Goal: Task Accomplishment & Management: Use online tool/utility

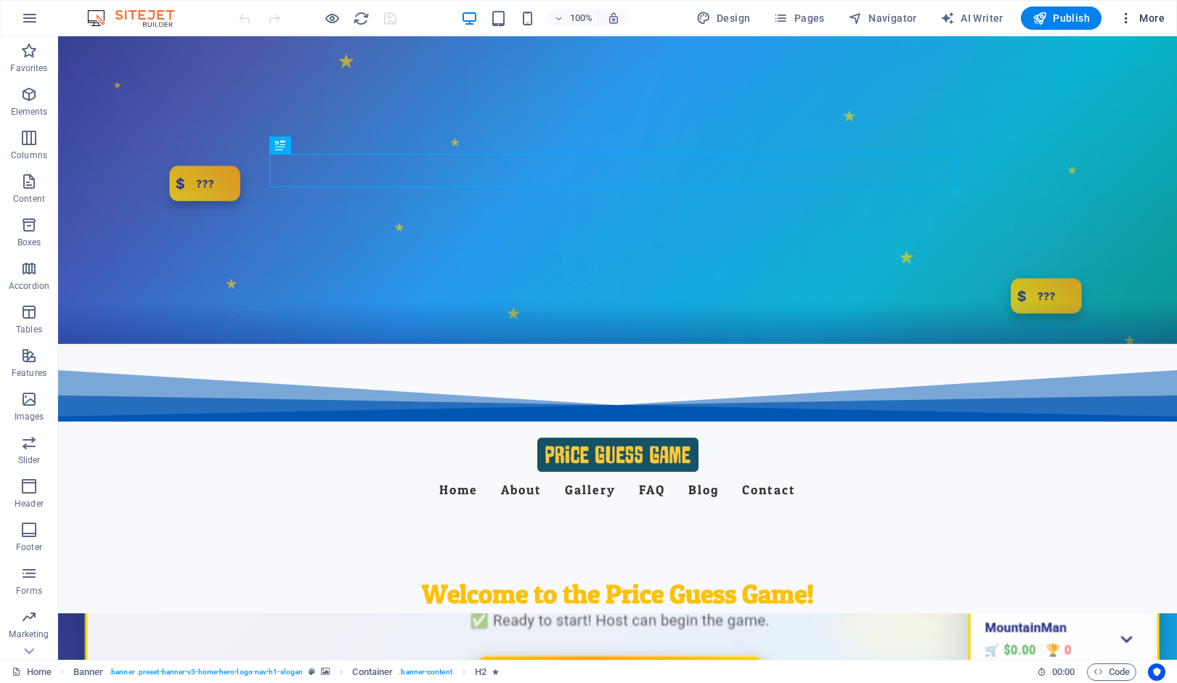
click at [1133, 18] on icon "button" at bounding box center [1126, 18] width 15 height 15
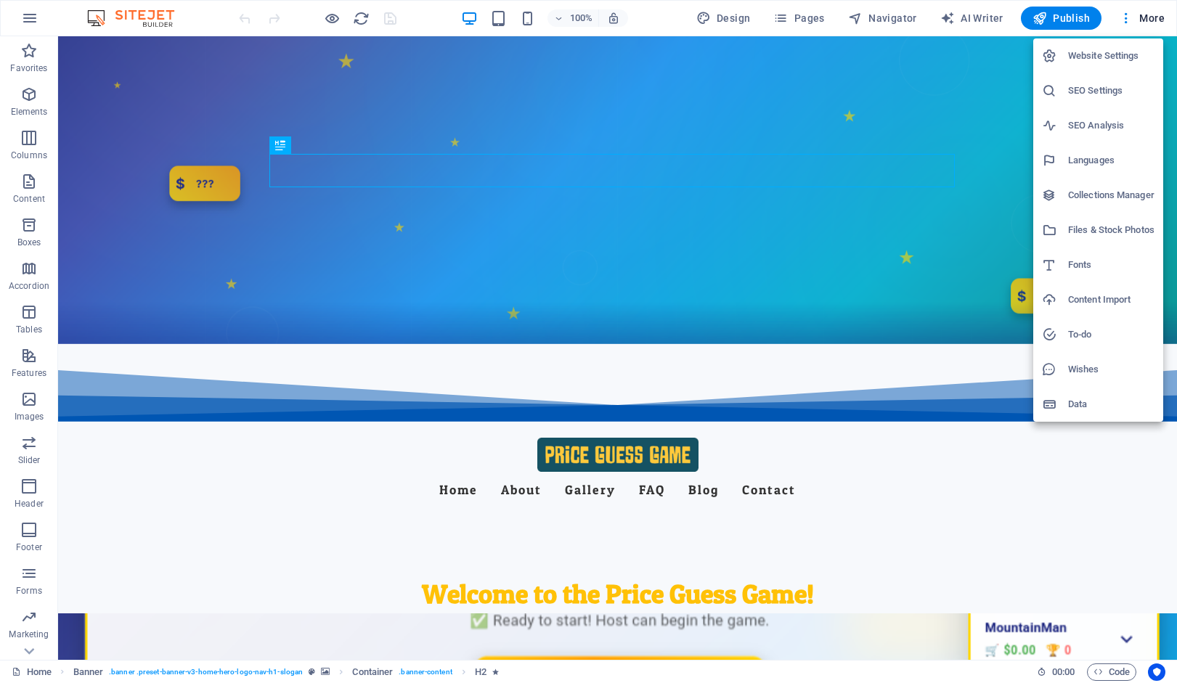
click at [1104, 119] on h6 "SEO Analysis" at bounding box center [1111, 125] width 86 height 17
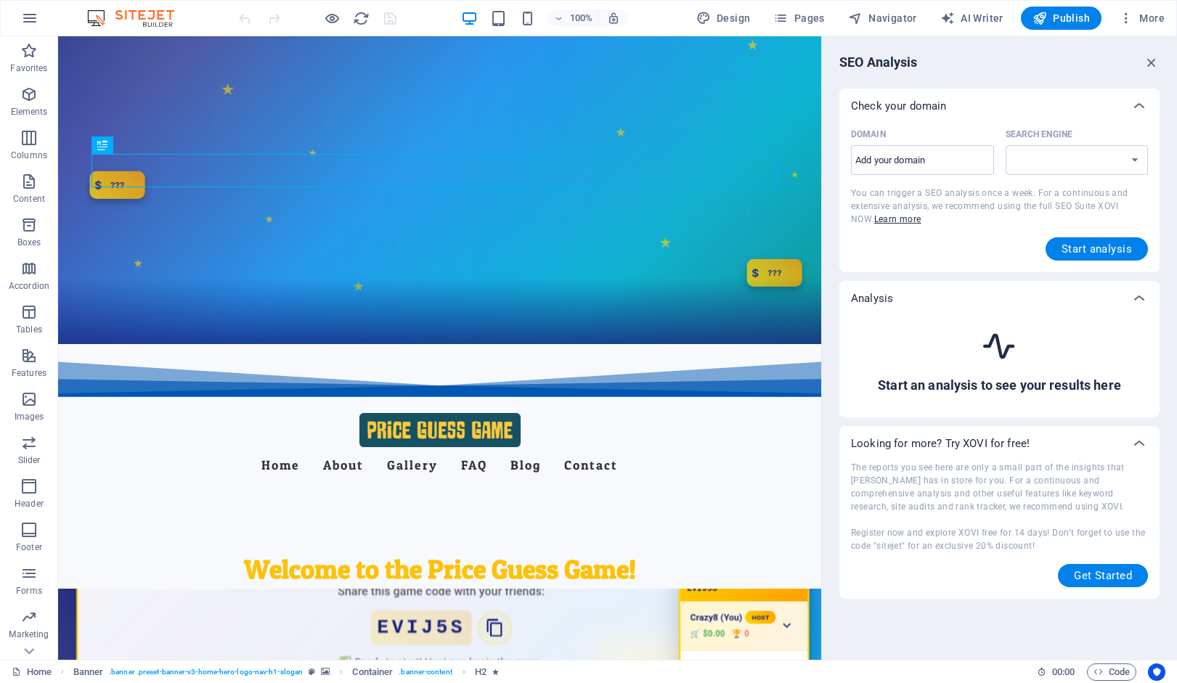
select select "[DOMAIN_NAME]"
click at [921, 163] on input "Domain ​" at bounding box center [922, 160] width 143 height 23
type input "[DOMAIN_NAME]"
select select "[DOMAIN_NAME]"
type input "[DOMAIN_NAME]"
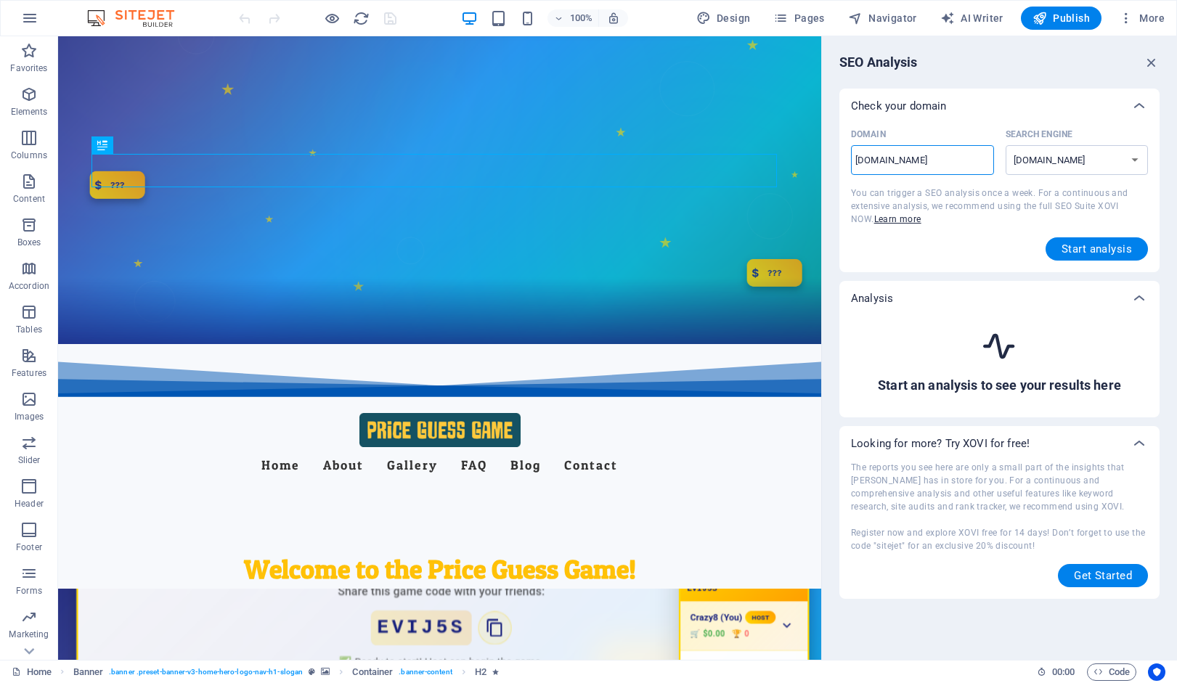
select select "[DOMAIN_NAME]"
type input "[DOMAIN_NAME]"
click at [1075, 243] on button "Start analysis" at bounding box center [1097, 248] width 102 height 23
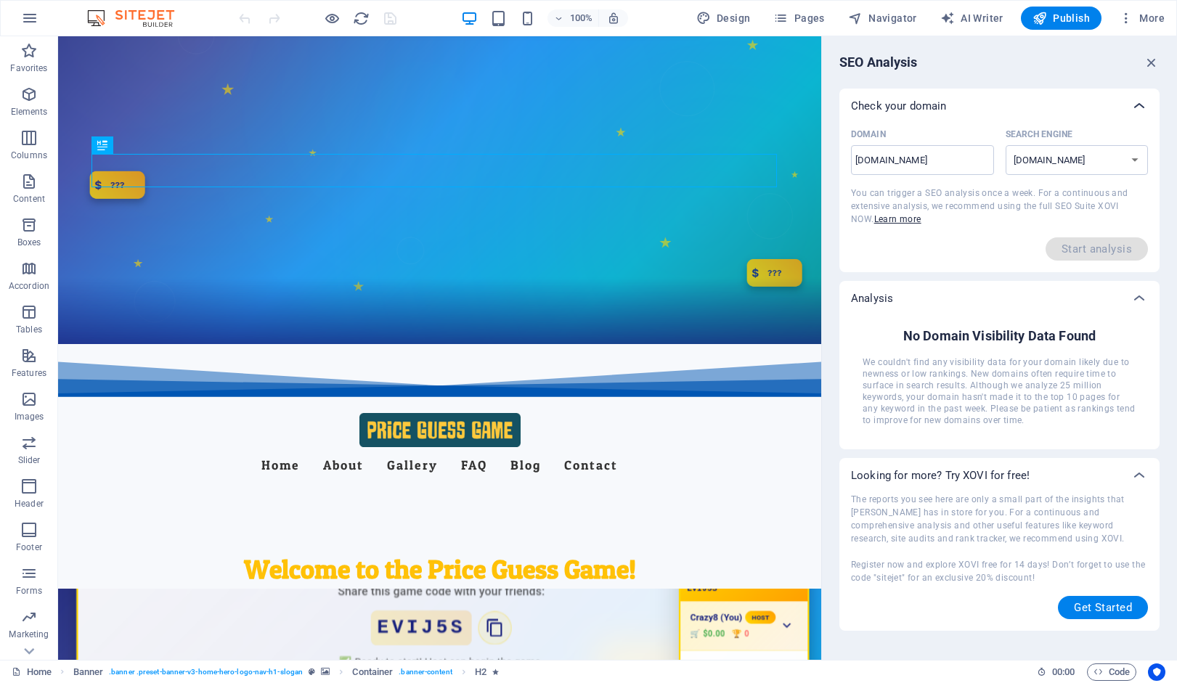
click at [1139, 107] on icon at bounding box center [1138, 105] width 17 height 17
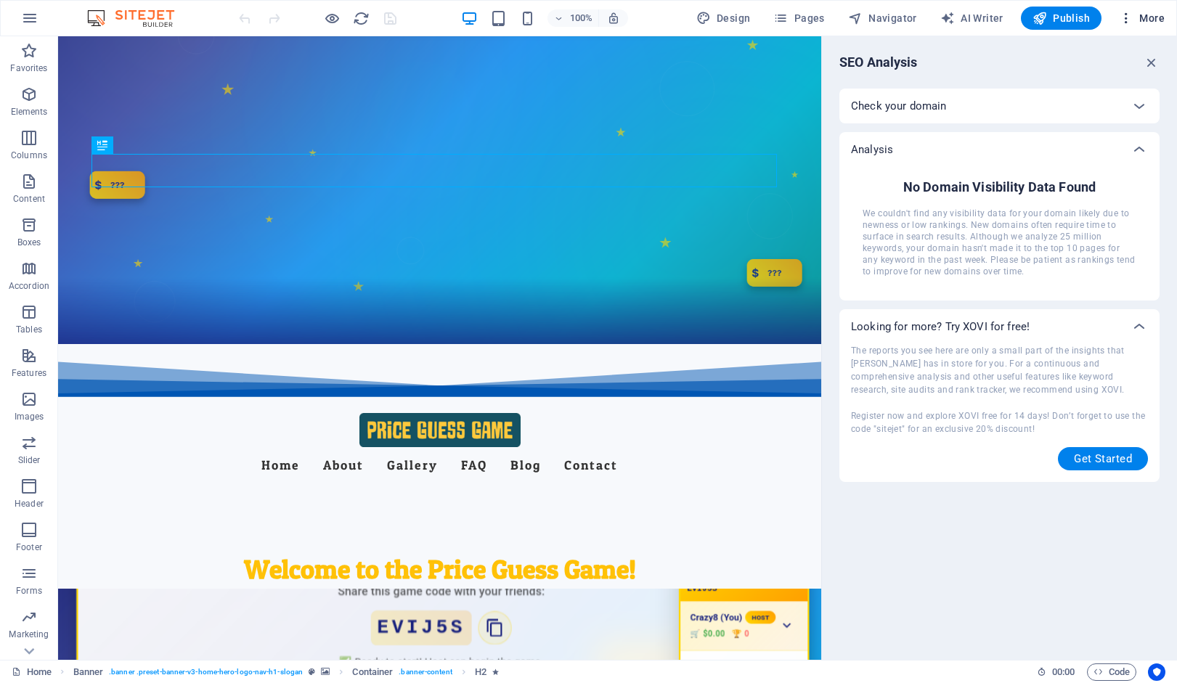
click at [1125, 20] on icon "button" at bounding box center [1126, 18] width 15 height 15
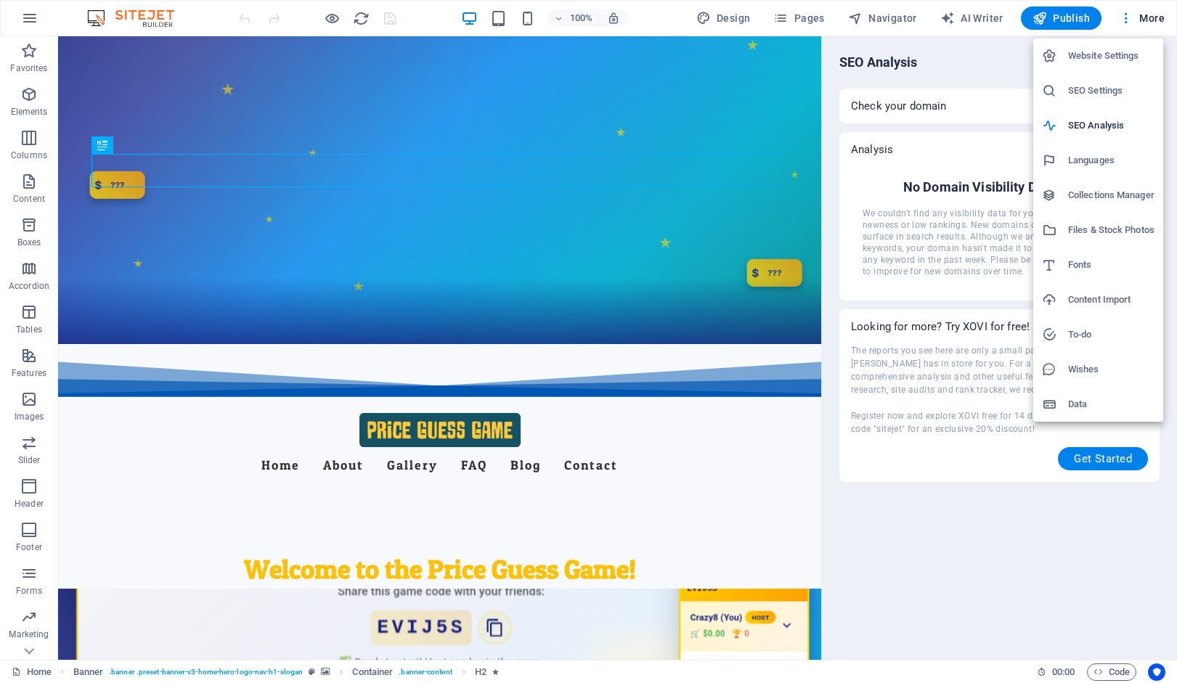
click at [1087, 403] on h6 "Data" at bounding box center [1111, 404] width 86 height 17
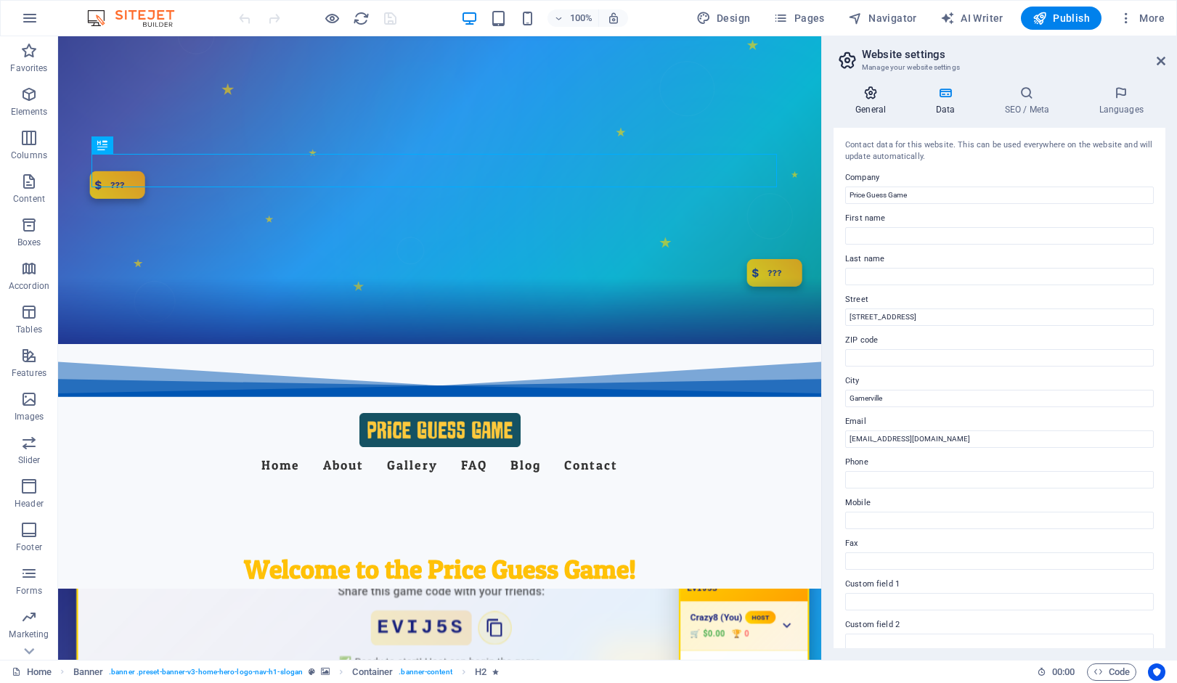
click at [874, 88] on icon at bounding box center [871, 93] width 74 height 15
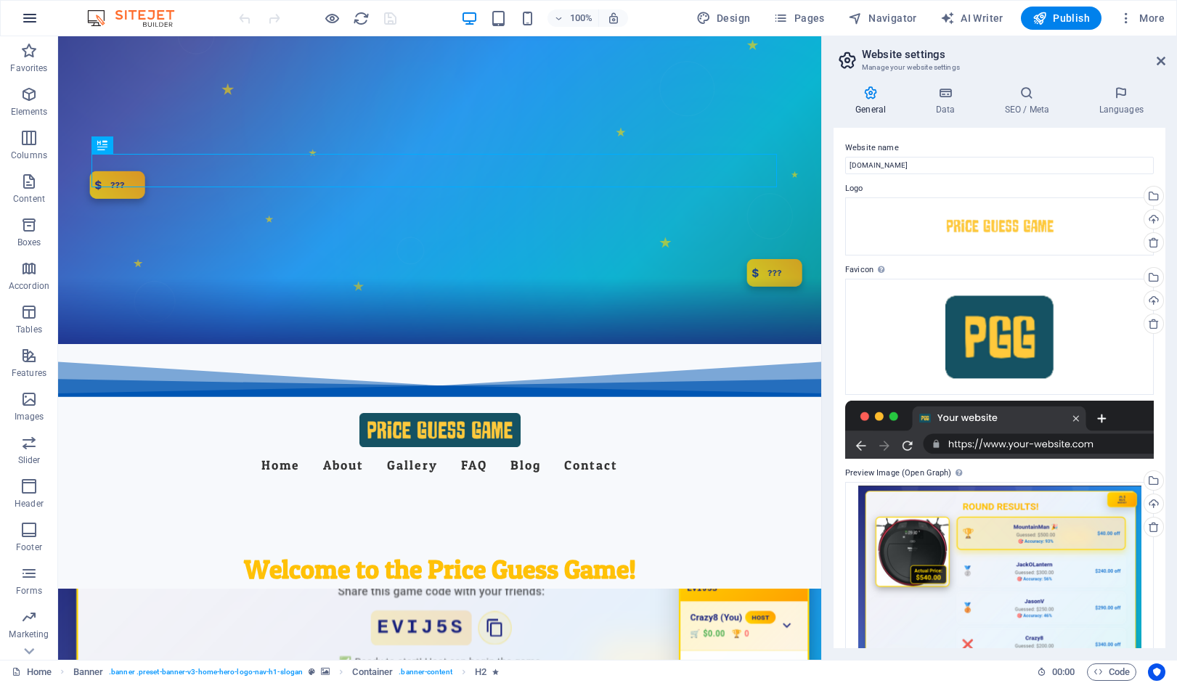
click at [31, 20] on icon "button" at bounding box center [29, 17] width 17 height 17
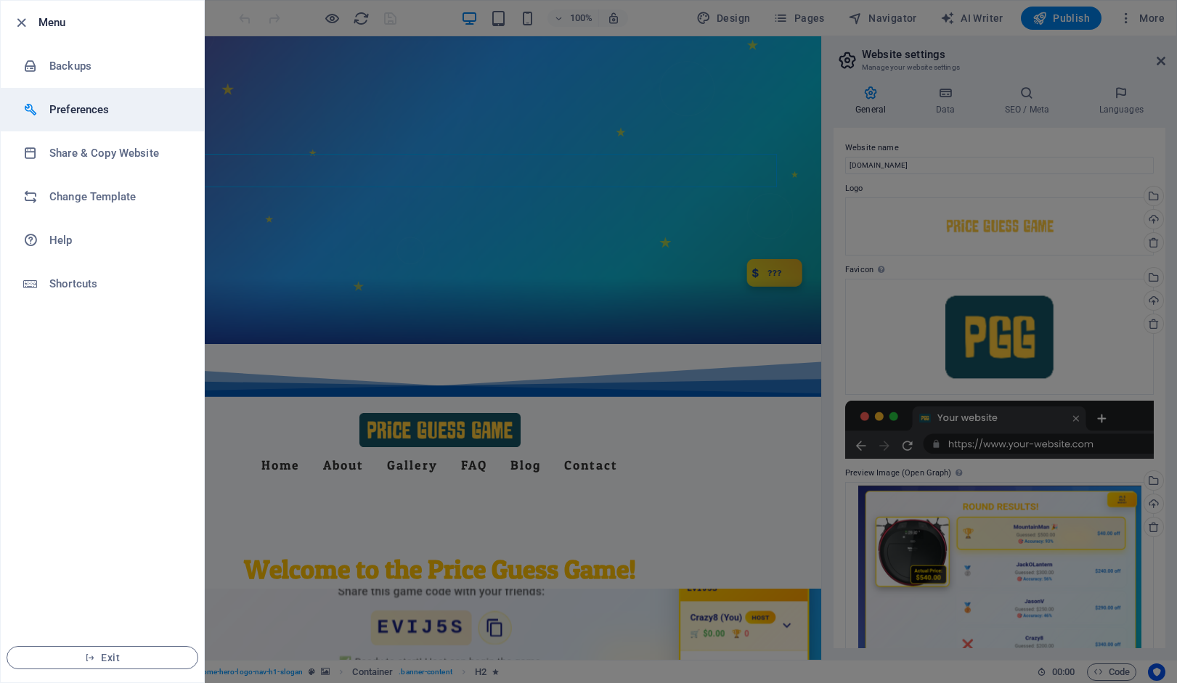
click at [81, 115] on h6 "Preferences" at bounding box center [116, 109] width 134 height 17
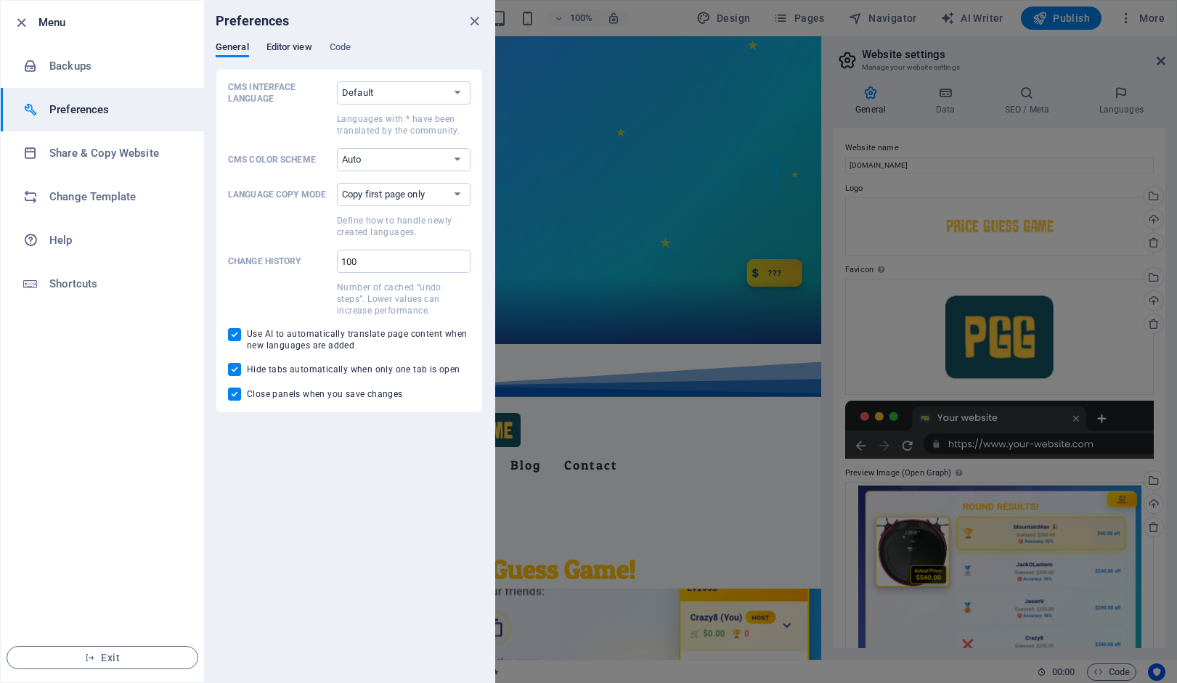
click at [298, 44] on span "Editor view" at bounding box center [289, 48] width 46 height 20
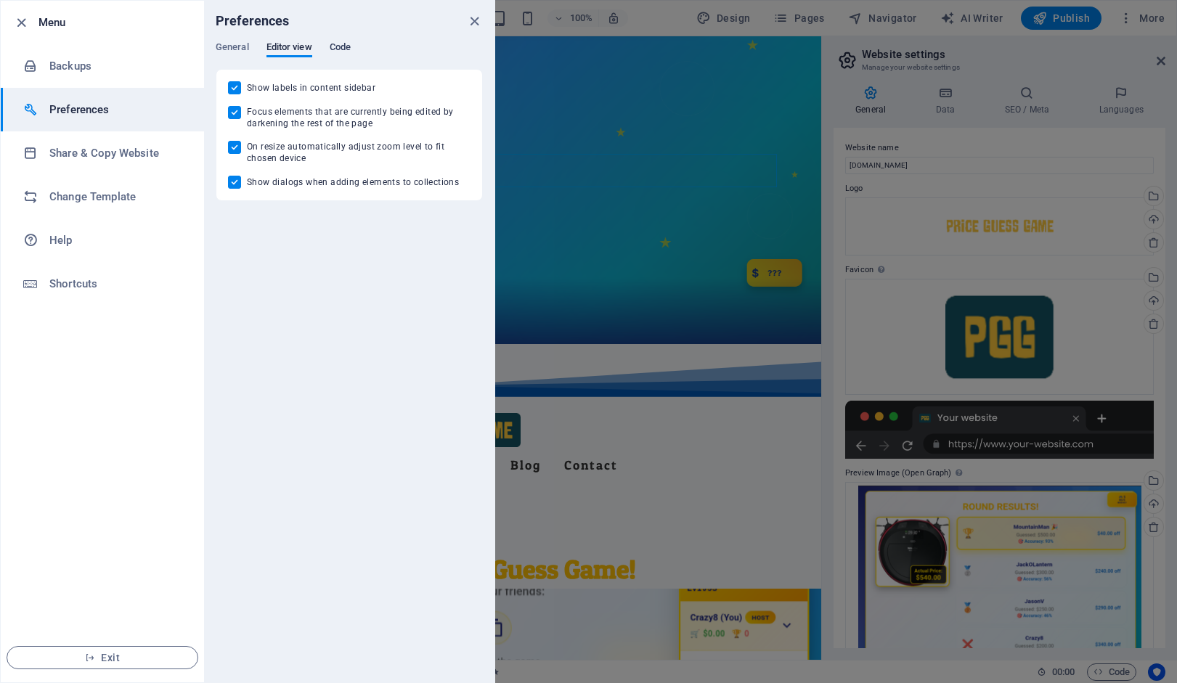
click at [342, 49] on span "Code" at bounding box center [340, 48] width 21 height 20
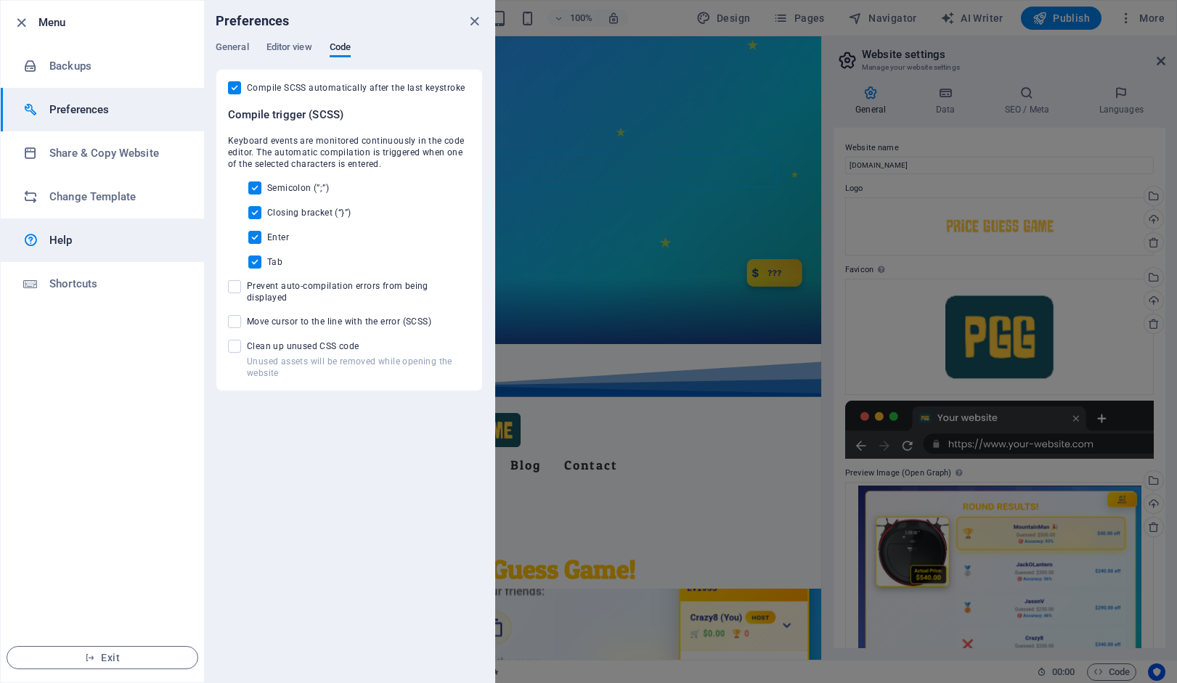
click at [69, 243] on h6 "Help" at bounding box center [116, 240] width 134 height 17
